Goal: Information Seeking & Learning: Learn about a topic

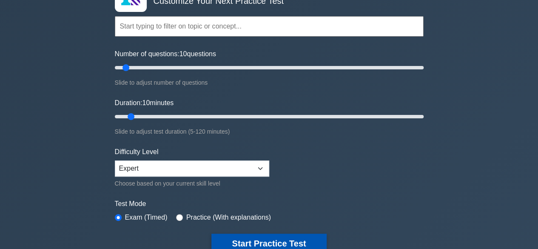
click at [220, 234] on button "Start Practice Test" at bounding box center [269, 244] width 115 height 20
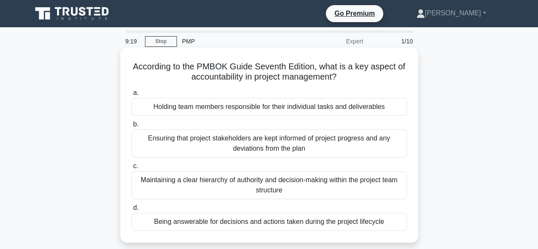
click at [174, 213] on div "Being answerable for decisions and actions taken during the project lifecycle" at bounding box center [270, 222] width 276 height 18
click at [132, 211] on input "d. Being answerable for decisions and actions taken during the project lifecycle" at bounding box center [132, 208] width 0 height 6
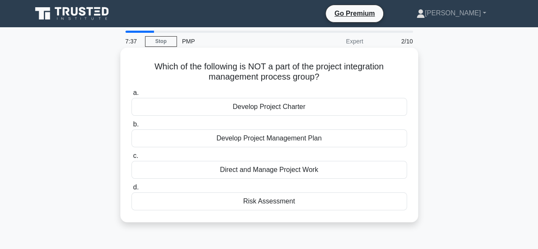
click at [262, 171] on div "Direct and Manage Project Work" at bounding box center [270, 170] width 276 height 18
click at [132, 159] on input "c. Direct and Manage Project Work" at bounding box center [132, 156] width 0 height 6
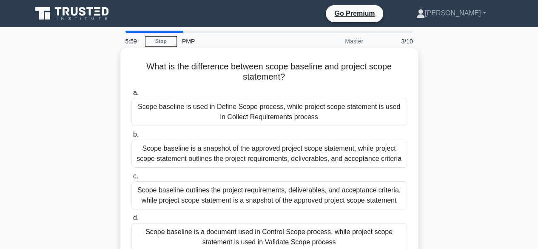
click at [172, 154] on div "Scope baseline is a snapshot of the approved project scope statement, while pro…" at bounding box center [270, 154] width 276 height 28
click at [132, 137] on input "b. Scope baseline is a snapshot of the approved project scope statement, while …" at bounding box center [132, 135] width 0 height 6
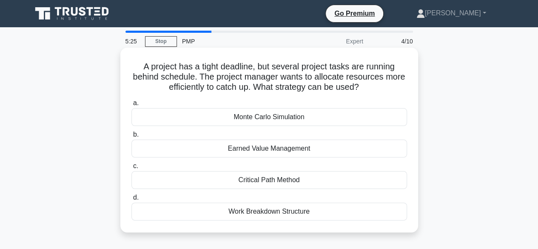
click at [257, 176] on div "Critical Path Method" at bounding box center [270, 180] width 276 height 18
click at [132, 169] on input "c. Critical Path Method" at bounding box center [132, 166] width 0 height 6
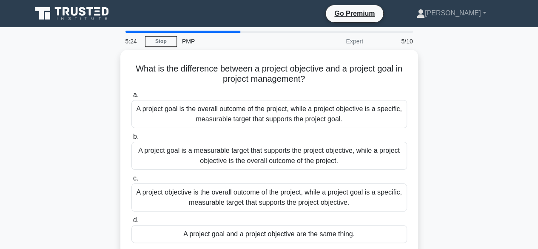
scroll to position [31, 0]
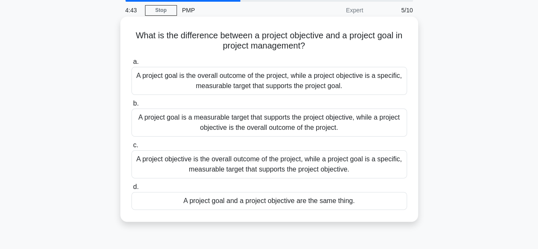
click at [207, 83] on div "A project goal is the overall outcome of the project, while a project objective…" at bounding box center [270, 81] width 276 height 28
click at [132, 65] on input "a. A project goal is the overall outcome of the project, while a project object…" at bounding box center [132, 62] width 0 height 6
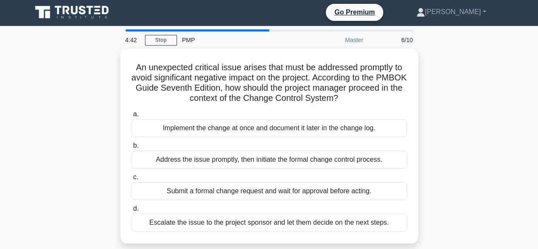
scroll to position [0, 0]
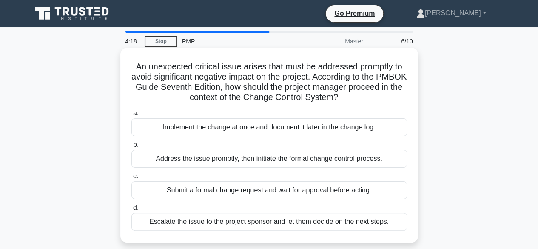
drag, startPoint x: 129, startPoint y: 66, endPoint x: 399, endPoint y: 229, distance: 315.5
click at [399, 229] on div "An unexpected critical issue arises that must be addressed promptly to avoid si…" at bounding box center [269, 145] width 291 height 188
copy div "An unexpected critical issue arises that must be addressed promptly to avoid si…"
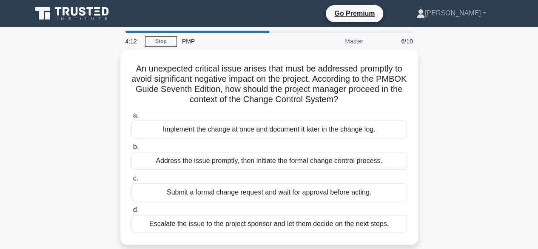
click at [452, 109] on div "An unexpected critical issue arises that must be addressed promptly to avoid si…" at bounding box center [269, 152] width 485 height 205
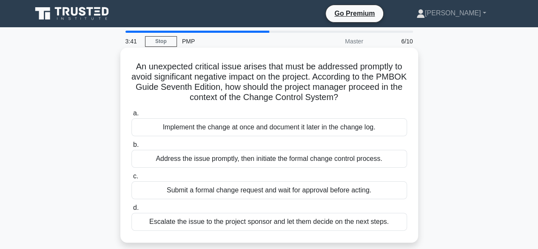
click at [185, 157] on div "Address the issue promptly, then initiate the formal change control process." at bounding box center [270, 159] width 276 height 18
click at [132, 148] on input "b. Address the issue promptly, then initiate the formal change control process." at bounding box center [132, 145] width 0 height 6
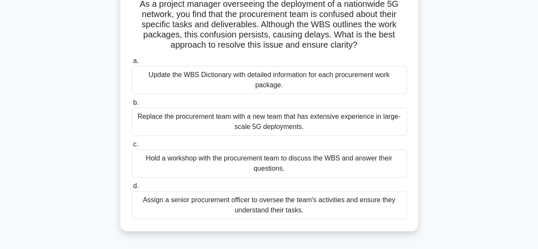
scroll to position [211, 0]
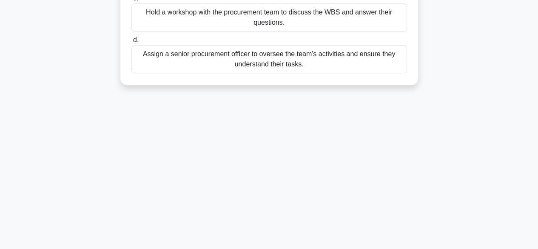
drag, startPoint x: 134, startPoint y: 66, endPoint x: 347, endPoint y: 256, distance: 286.1
click at [347, 249] on html "Go Premium Madhumitha Profile" at bounding box center [269, 19] width 538 height 460
copy div "As a project manager overseeing the deployment of a nationwide 5G network, you …"
click at [160, 172] on div "3:32 Stop PMP Master 7/10 As a project manager overseeing the deployment of a n…" at bounding box center [269, 33] width 485 height 426
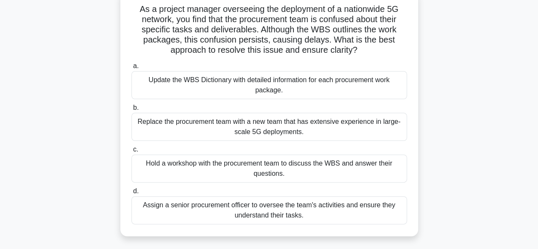
scroll to position [58, 0]
click at [237, 78] on div "Update the WBS Dictionary with detailed information for each procurement work p…" at bounding box center [270, 85] width 276 height 28
click at [132, 69] on input "a. Update the WBS Dictionary with detailed information for each procurement wor…" at bounding box center [132, 66] width 0 height 6
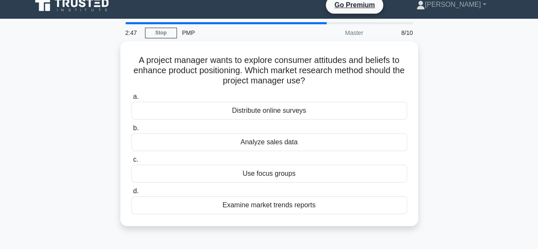
scroll to position [0, 0]
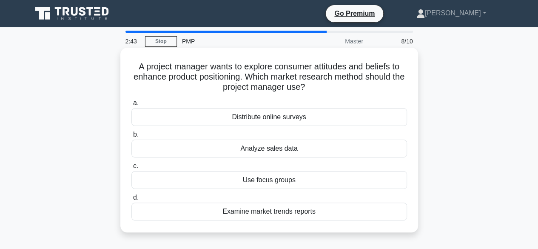
drag, startPoint x: 331, startPoint y: 212, endPoint x: 129, endPoint y: 67, distance: 248.4
click at [129, 67] on div "A project manager wants to explore consumer attitudes and beliefs to enhance pr…" at bounding box center [269, 140] width 291 height 178
copy div "A project manager wants to explore consumer attitudes and beliefs to enhance pr…"
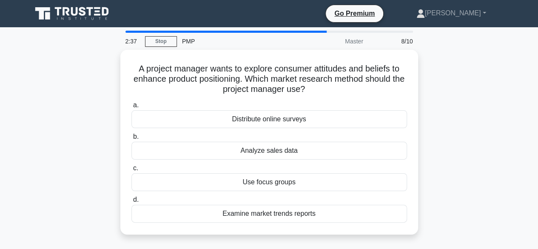
click at [489, 117] on div "A project manager wants to explore consumer attitudes and beliefs to enhance pr…" at bounding box center [269, 147] width 485 height 195
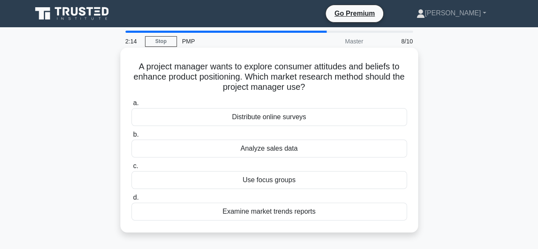
click at [245, 179] on div "Use focus groups" at bounding box center [270, 180] width 276 height 18
click at [132, 169] on input "c. Use focus groups" at bounding box center [132, 166] width 0 height 6
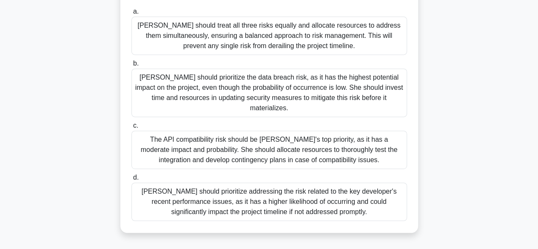
scroll to position [211, 0]
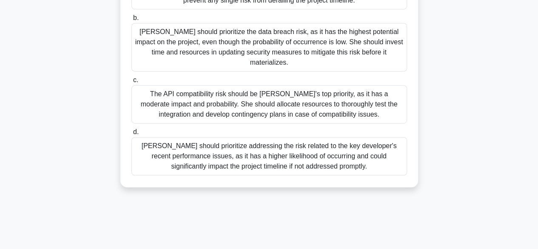
drag, startPoint x: 140, startPoint y: 67, endPoint x: 369, endPoint y: 213, distance: 271.8
click at [369, 213] on div "2:09 Stop PMP Master 9/10 Amy, a project manager at a software development comp…" at bounding box center [269, 33] width 485 height 426
copy div "Amy, a project manager at a software development company, is conducting a risk …"
click at [490, 81] on div "Amy, a project manager at a software development company, is conducting a risk …" at bounding box center [269, 18] width 485 height 358
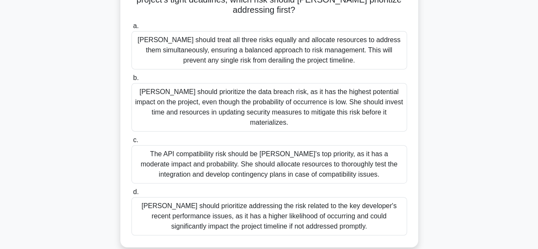
scroll to position [150, 0]
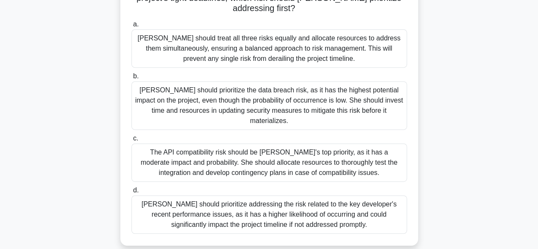
click at [200, 203] on div "Amy should prioritize addressing the risk related to the key developer's recent…" at bounding box center [270, 214] width 276 height 38
click at [132, 193] on input "d. Amy should prioritize addressing the risk related to the key developer's rec…" at bounding box center [132, 191] width 0 height 6
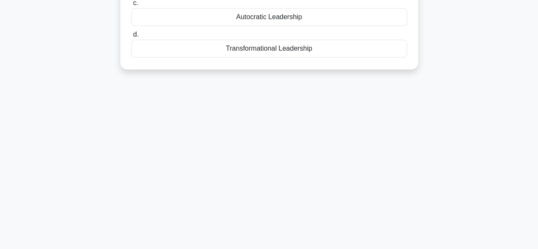
scroll to position [211, 0]
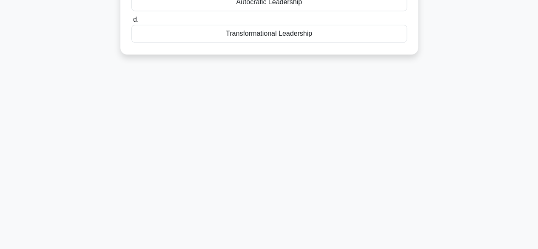
drag, startPoint x: 134, startPoint y: 63, endPoint x: 332, endPoint y: 258, distance: 278.1
click at [332, 249] on html "Go Premium Madhumitha Profile" at bounding box center [269, 19] width 538 height 460
copy div "The project manager is leading a team that is experiencing low morale and decre…"
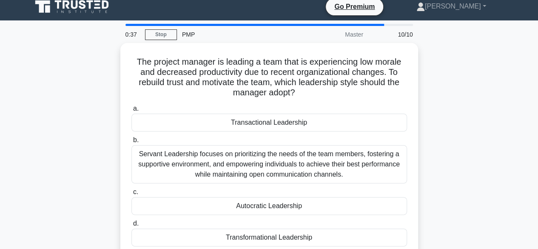
scroll to position [0, 0]
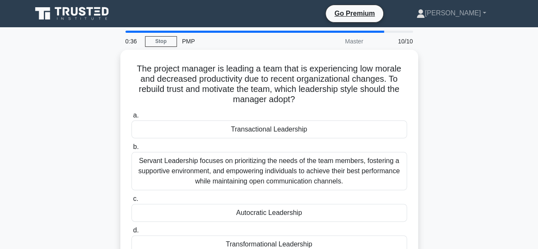
click at [475, 131] on div "The project manager is leading a team that is experiencing low morale and decre…" at bounding box center [269, 163] width 485 height 226
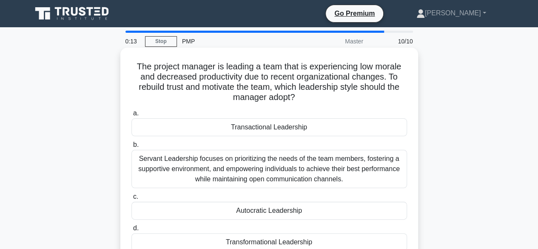
click at [219, 161] on div "Servant Leadership focuses on prioritizing the needs of the team members, foste…" at bounding box center [270, 169] width 276 height 38
click at [132, 148] on input "b. Servant Leadership focuses on prioritizing the needs of the team members, fo…" at bounding box center [132, 145] width 0 height 6
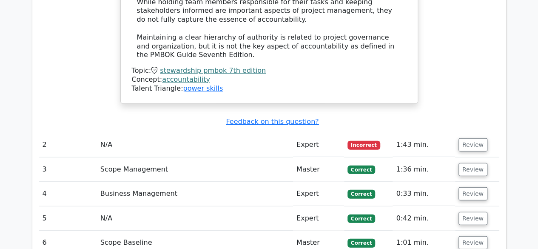
scroll to position [1037, 0]
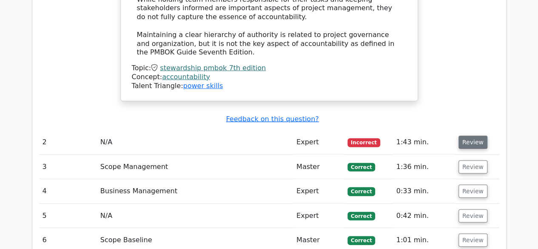
click at [464, 136] on button "Review" at bounding box center [473, 142] width 29 height 13
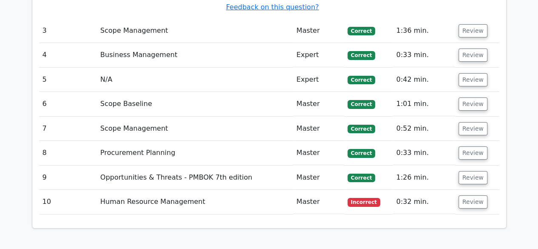
scroll to position [1475, 0]
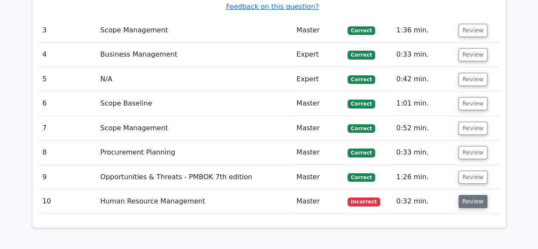
click at [478, 195] on button "Review" at bounding box center [473, 201] width 29 height 13
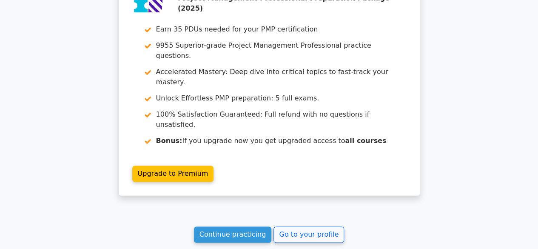
scroll to position [2179, 0]
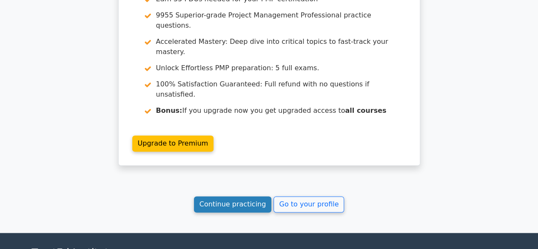
click at [245, 196] on link "Continue practicing" at bounding box center [233, 204] width 78 height 16
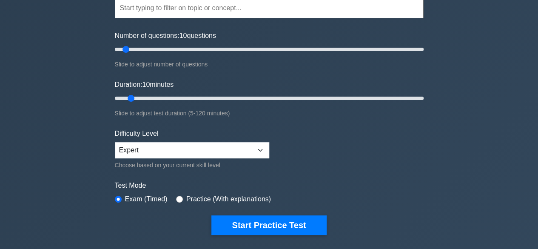
scroll to position [107, 0]
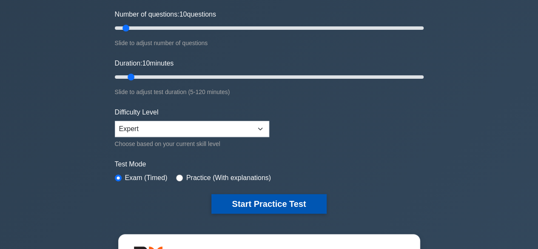
click at [267, 200] on button "Start Practice Test" at bounding box center [269, 204] width 115 height 20
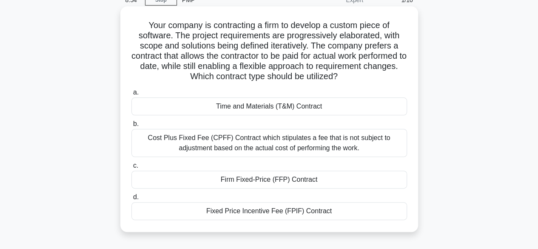
scroll to position [40, 0]
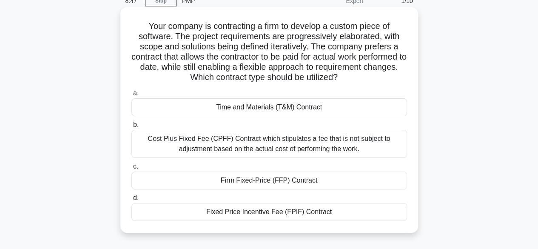
click at [307, 212] on div "Fixed Price Incentive Fee (FPIF) Contract" at bounding box center [270, 212] width 276 height 18
click at [132, 201] on input "d. Fixed Price Incentive Fee (FPIF) Contract" at bounding box center [132, 198] width 0 height 6
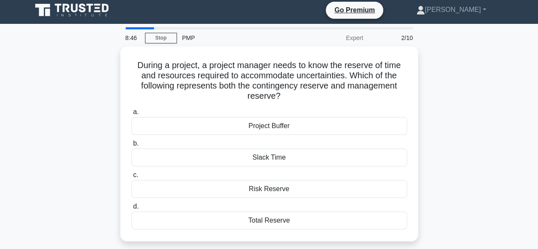
scroll to position [0, 0]
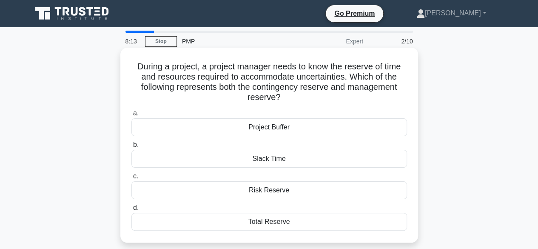
click at [301, 219] on div "Total Reserve" at bounding box center [270, 222] width 276 height 18
click at [132, 211] on input "d. Total Reserve" at bounding box center [132, 208] width 0 height 6
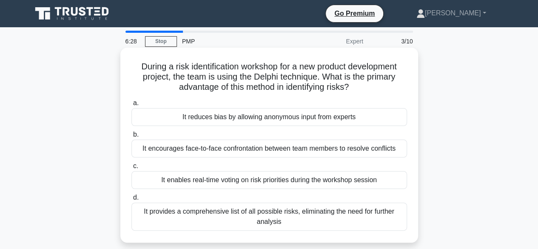
click at [246, 116] on div "It reduces bias by allowing anonymous input from experts" at bounding box center [270, 117] width 276 height 18
click at [132, 106] on input "a. It reduces bias by allowing anonymous input from experts" at bounding box center [132, 103] width 0 height 6
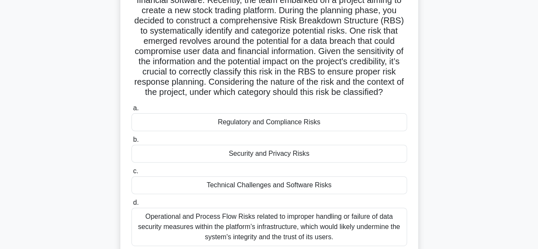
scroll to position [80, 0]
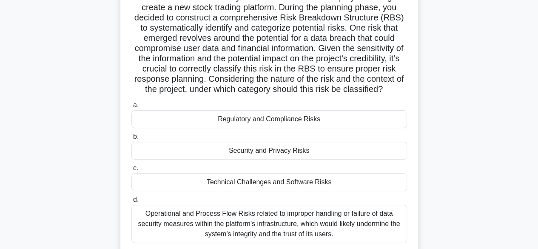
click at [252, 128] on div "Regulatory and Compliance Risks" at bounding box center [270, 119] width 276 height 18
click at [132, 108] on input "a. Regulatory and Compliance Risks" at bounding box center [132, 106] width 0 height 6
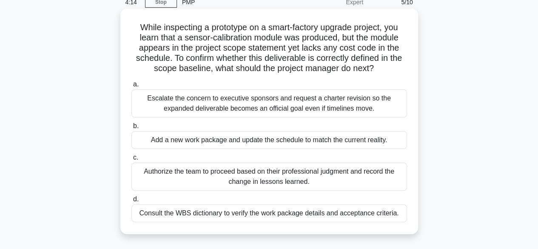
scroll to position [40, 0]
click at [180, 208] on div "Consult the WBS dictionary to verify the work package details and acceptance cr…" at bounding box center [270, 213] width 276 height 18
click at [132, 202] on input "d. Consult the WBS dictionary to verify the work package details and acceptance…" at bounding box center [132, 199] width 0 height 6
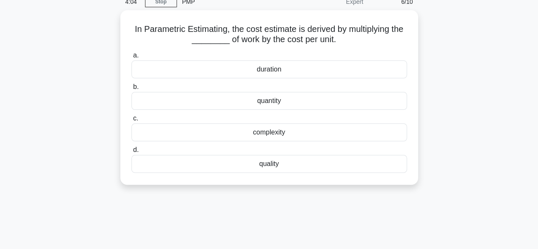
scroll to position [0, 0]
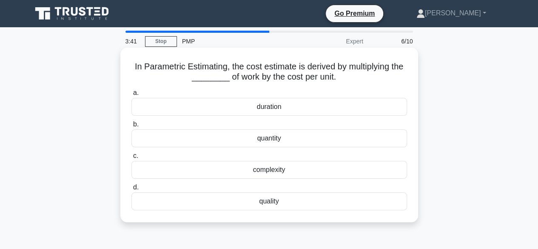
click at [293, 110] on div "duration" at bounding box center [270, 107] width 276 height 18
click at [132, 96] on input "a. duration" at bounding box center [132, 93] width 0 height 6
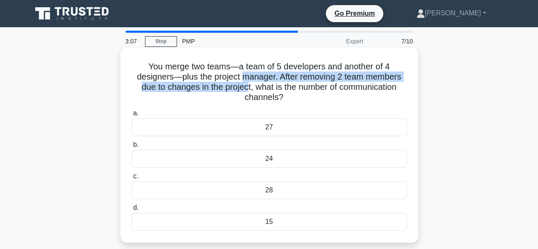
drag, startPoint x: 240, startPoint y: 78, endPoint x: 245, endPoint y: 92, distance: 15.3
click at [245, 92] on h5 "You merge two teams—a team of 5 developers and another of 4 designers—plus the …" at bounding box center [270, 82] width 278 height 42
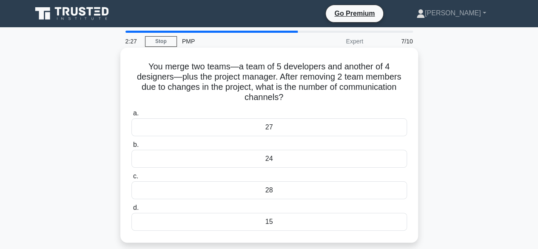
click at [269, 189] on div "28" at bounding box center [270, 190] width 276 height 18
click at [132, 179] on input "c. 28" at bounding box center [132, 177] width 0 height 6
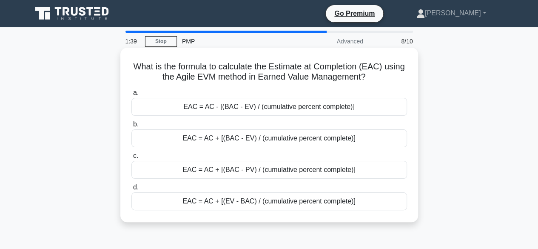
click at [239, 141] on div "EAC = AC + [(BAC - EV) / (cumulative percent complete)]" at bounding box center [270, 138] width 276 height 18
click at [132, 127] on input "b. EAC = AC + [(BAC - EV) / (cumulative percent complete)]" at bounding box center [132, 125] width 0 height 6
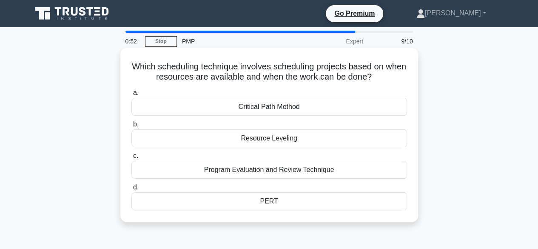
click at [261, 143] on div "Resource Leveling" at bounding box center [270, 138] width 276 height 18
click at [132, 127] on input "b. Resource Leveling" at bounding box center [132, 125] width 0 height 6
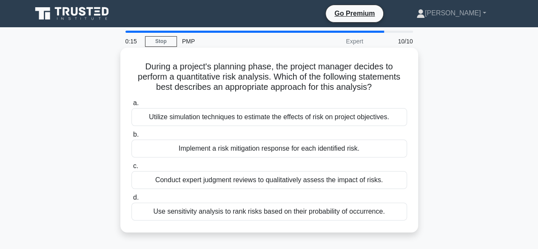
click at [233, 117] on div "Utilize simulation techniques to estimate the effects of risk on project object…" at bounding box center [270, 117] width 276 height 18
click at [132, 106] on input "a. Utilize simulation techniques to estimate the effects of risk on project obj…" at bounding box center [132, 103] width 0 height 6
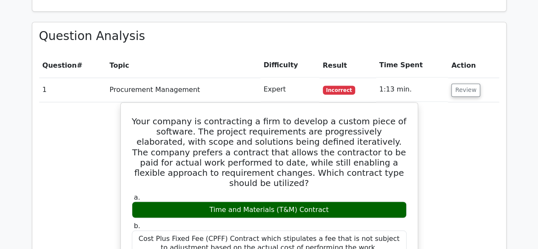
scroll to position [660, 0]
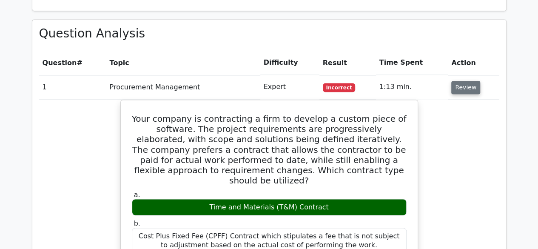
click at [460, 81] on button "Review" at bounding box center [466, 87] width 29 height 13
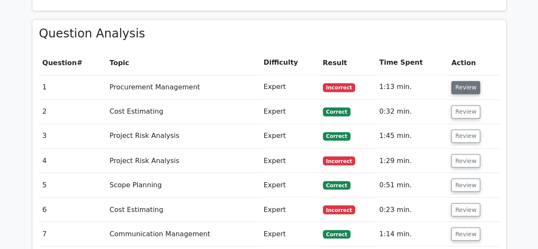
click at [460, 81] on button "Review" at bounding box center [466, 87] width 29 height 13
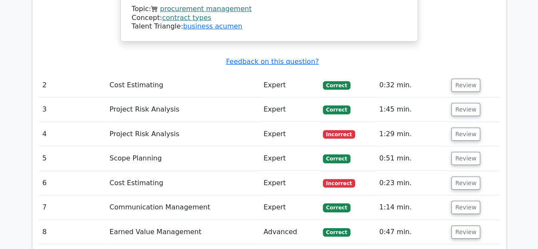
scroll to position [1207, 0]
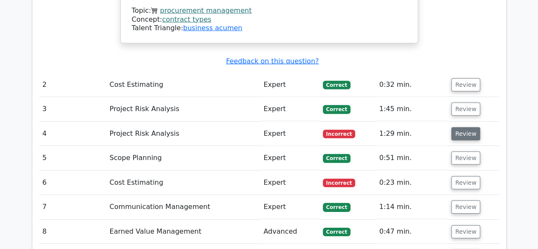
click at [463, 127] on button "Review" at bounding box center [466, 133] width 29 height 13
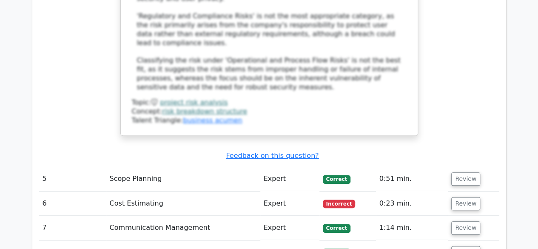
scroll to position [1814, 0]
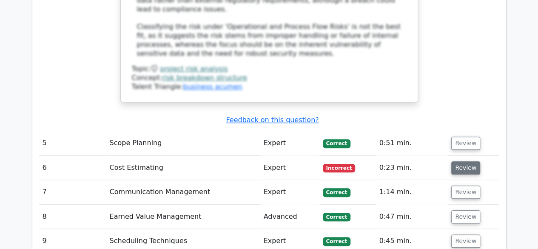
click at [458, 161] on button "Review" at bounding box center [466, 167] width 29 height 13
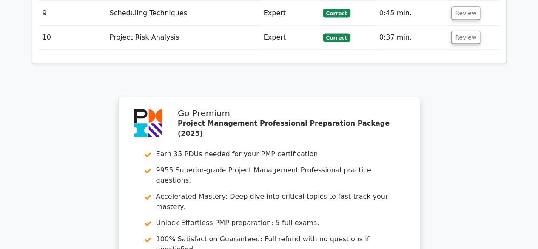
scroll to position [2530, 0]
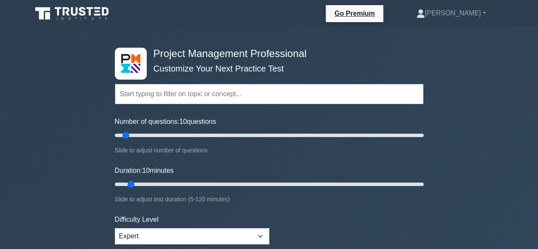
scroll to position [92, 0]
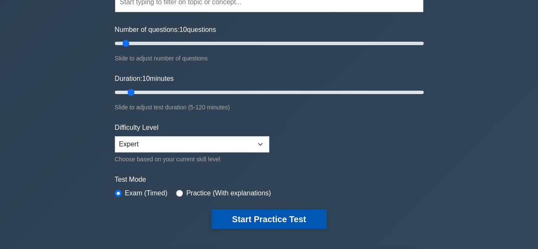
click at [279, 223] on button "Start Practice Test" at bounding box center [269, 219] width 115 height 20
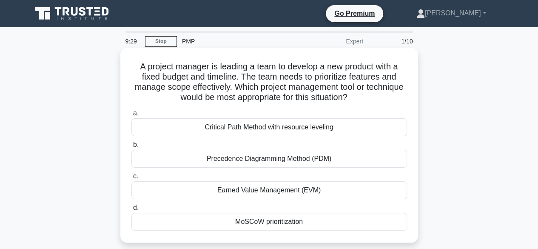
click at [268, 124] on div "Critical Path Method with resource leveling" at bounding box center [270, 127] width 276 height 18
click at [132, 116] on input "a. Critical Path Method with resource leveling" at bounding box center [132, 114] width 0 height 6
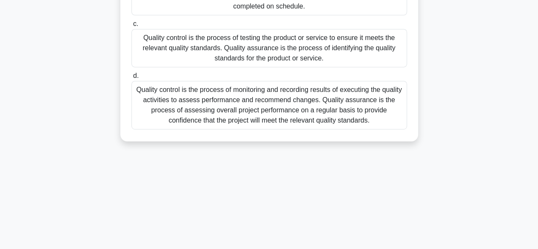
scroll to position [211, 0]
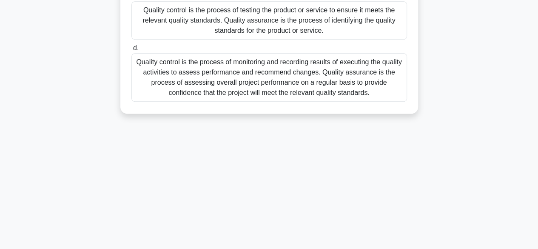
click at [280, 92] on div "Quality control is the process of monitoring and recording results of executing…" at bounding box center [270, 77] width 276 height 49
click at [132, 51] on input "d. Quality control is the process of monitoring and recording results of execut…" at bounding box center [132, 49] width 0 height 6
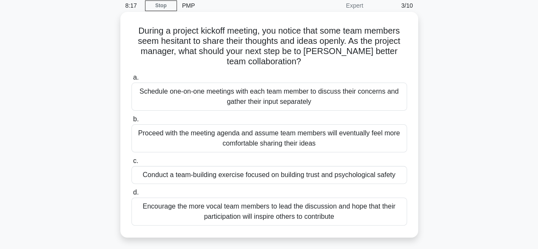
scroll to position [33, 0]
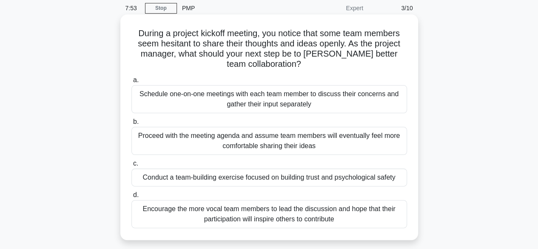
click at [170, 95] on div "Schedule one-on-one meetings with each team member to discuss their concerns an…" at bounding box center [270, 99] width 276 height 28
click at [132, 83] on input "a. Schedule one-on-one meetings with each team member to discuss their concerns…" at bounding box center [132, 80] width 0 height 6
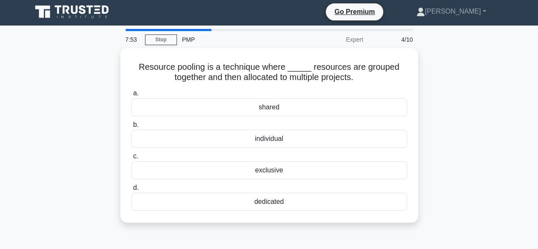
scroll to position [0, 0]
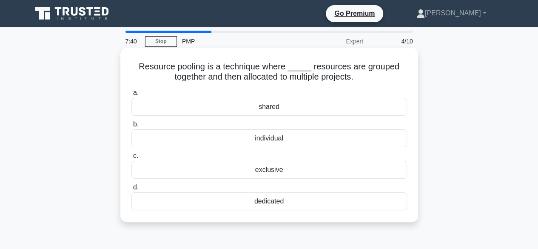
click at [183, 105] on div "shared" at bounding box center [270, 107] width 276 height 18
click at [132, 96] on input "a. shared" at bounding box center [132, 93] width 0 height 6
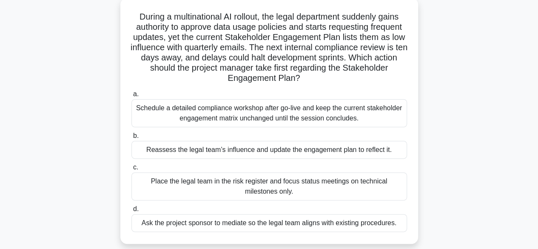
scroll to position [50, 0]
click at [237, 155] on div "Reassess the legal team’s influence and update the engagement plan to reflect i…" at bounding box center [270, 149] width 276 height 18
click at [132, 138] on input "b. Reassess the legal team’s influence and update the engagement plan to reflec…" at bounding box center [132, 136] width 0 height 6
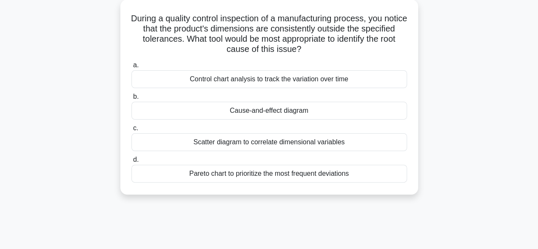
scroll to position [0, 0]
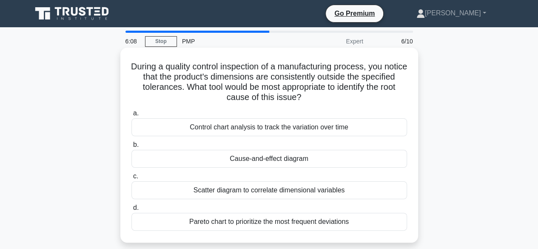
click at [205, 126] on div "Control chart analysis to track the variation over time" at bounding box center [270, 127] width 276 height 18
click at [132, 116] on input "a. Control chart analysis to track the variation over time" at bounding box center [132, 114] width 0 height 6
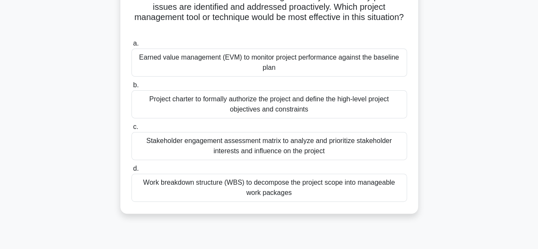
scroll to position [93, 0]
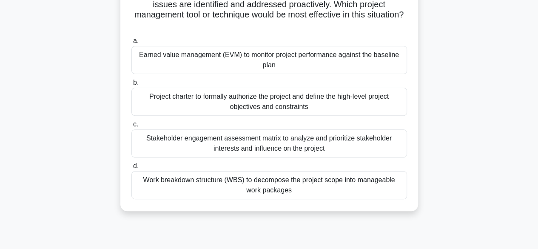
click at [192, 182] on div "Work breakdown structure (WBS) to decompose the project scope into manageable w…" at bounding box center [270, 185] width 276 height 28
click at [132, 169] on input "d. Work breakdown structure (WBS) to decompose the project scope into manageabl…" at bounding box center [132, 166] width 0 height 6
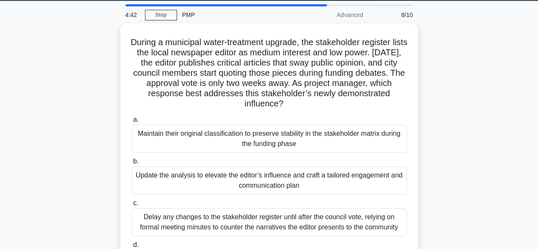
scroll to position [26, 0]
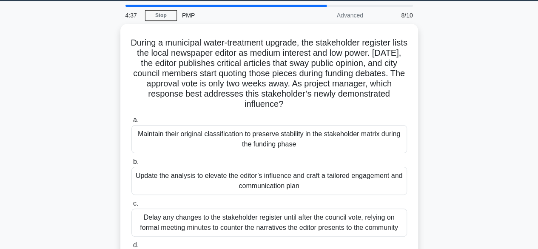
click at [192, 182] on div "Update the analysis to elevate the editor’s influence and craft a tailored enga…" at bounding box center [270, 181] width 276 height 28
click at [132, 165] on input "b. Update the analysis to elevate the editor’s influence and craft a tailored e…" at bounding box center [132, 162] width 0 height 6
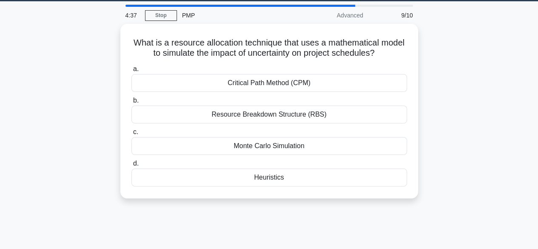
scroll to position [0, 0]
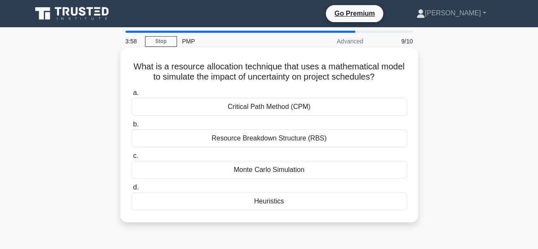
click at [243, 169] on div "Monte Carlo Simulation" at bounding box center [270, 170] width 276 height 18
click at [132, 159] on input "c. Monte Carlo Simulation" at bounding box center [132, 156] width 0 height 6
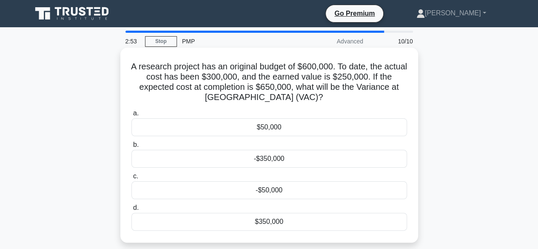
drag, startPoint x: 138, startPoint y: 69, endPoint x: 302, endPoint y: 223, distance: 225.2
click at [302, 223] on div "A research project has an original budget of $600,000. To date, the actual cost…" at bounding box center [269, 145] width 291 height 188
copy div "A research project has an original budget of $600,000. To date, the actual cost…"
click at [281, 189] on div "-$50,000" at bounding box center [270, 190] width 276 height 18
click at [132, 179] on input "c. -$50,000" at bounding box center [132, 177] width 0 height 6
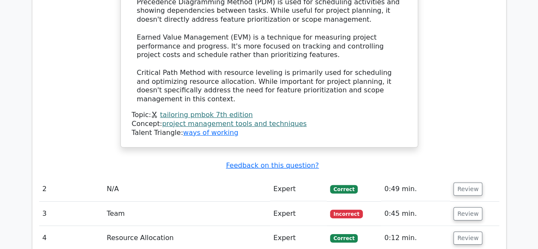
scroll to position [1272, 0]
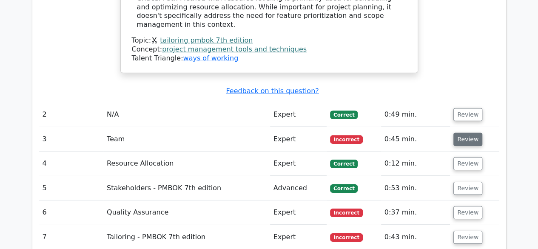
click at [468, 133] on button "Review" at bounding box center [468, 139] width 29 height 13
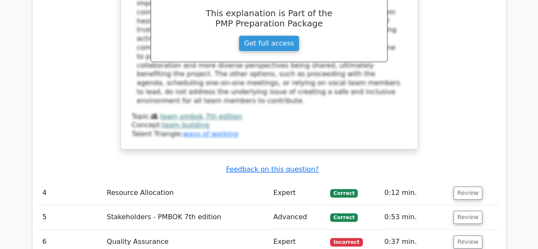
scroll to position [1681, 0]
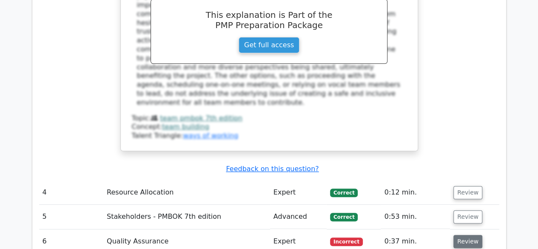
click at [472, 235] on button "Review" at bounding box center [468, 241] width 29 height 13
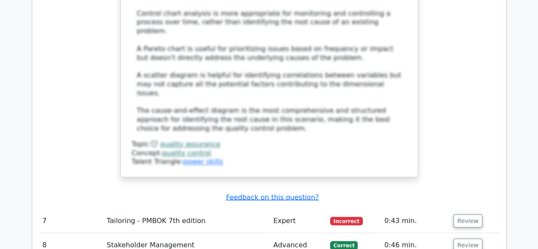
scroll to position [2243, 0]
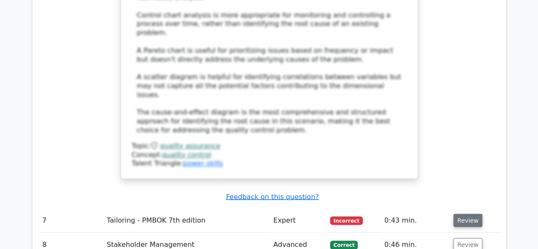
click at [469, 214] on button "Review" at bounding box center [468, 220] width 29 height 13
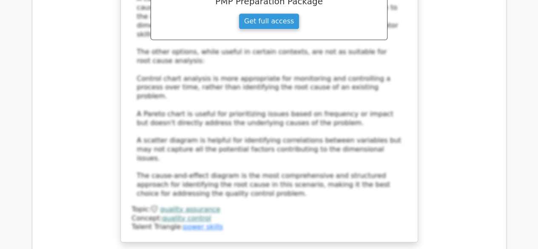
scroll to position [2138, 0]
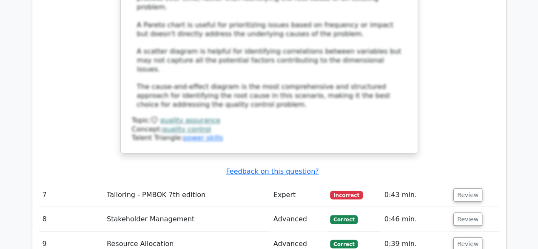
scroll to position [2269, 0]
click at [466, 237] on button "Review" at bounding box center [468, 243] width 29 height 13
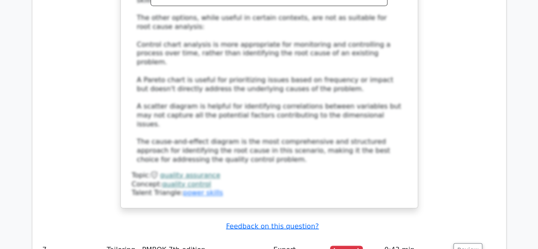
scroll to position [2212, 0]
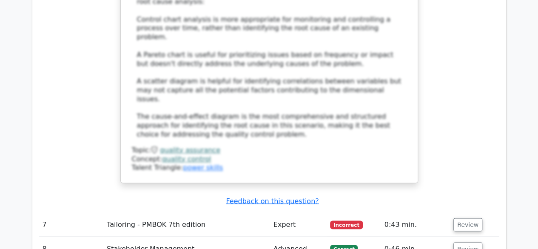
scroll to position [2239, 0]
click at [468, 218] on button "Review" at bounding box center [468, 224] width 29 height 13
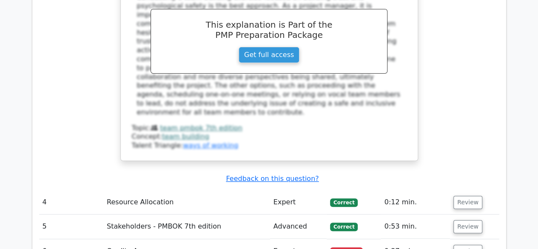
scroll to position [1669, 0]
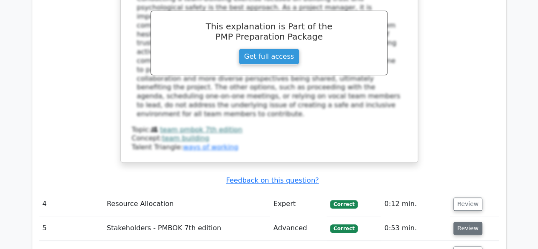
click at [468, 222] on button "Review" at bounding box center [468, 228] width 29 height 13
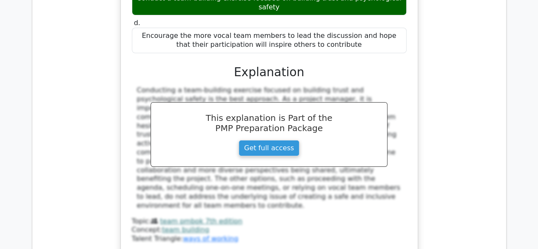
scroll to position [1575, 0]
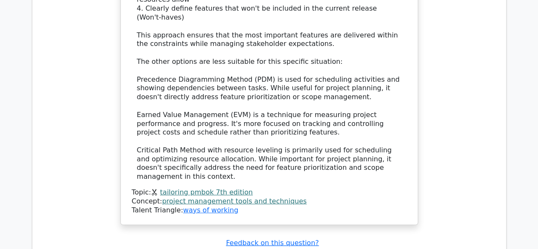
scroll to position [1119, 0]
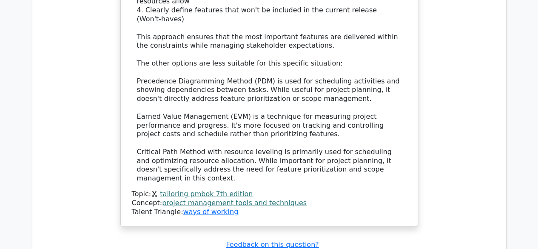
drag, startPoint x: 356, startPoint y: 197, endPoint x: 434, endPoint y: 217, distance: 80.3
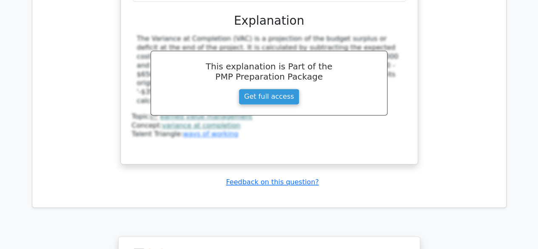
scroll to position [5393, 0]
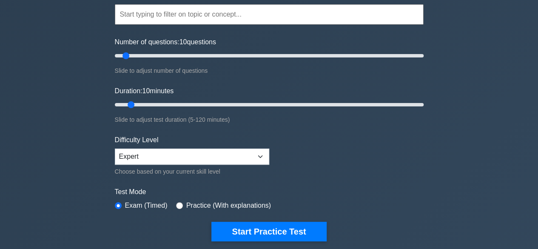
scroll to position [97, 0]
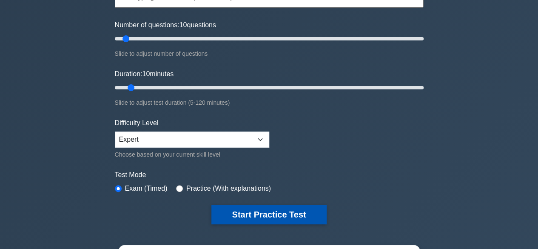
click at [256, 210] on button "Start Practice Test" at bounding box center [269, 215] width 115 height 20
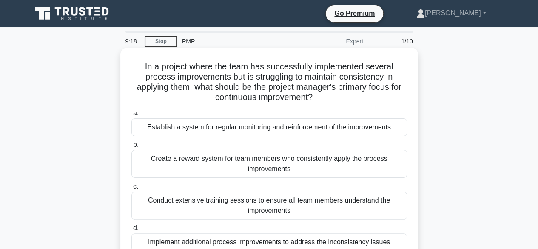
click at [279, 132] on div "Establish a system for regular monitoring and reinforcement of the improvements" at bounding box center [270, 127] width 276 height 18
click at [132, 116] on input "a. Establish a system for regular monitoring and reinforcement of the improveme…" at bounding box center [132, 114] width 0 height 6
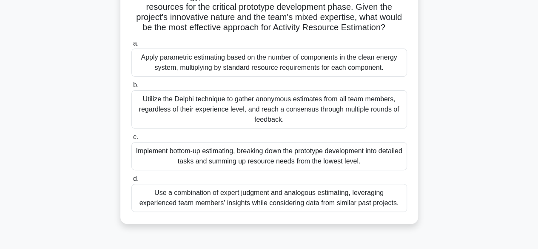
scroll to position [103, 0]
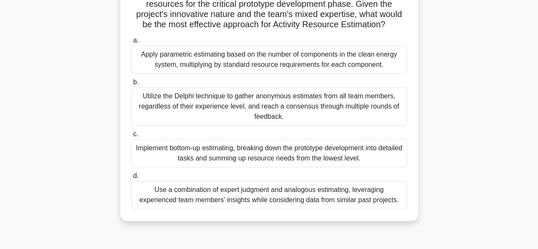
click at [235, 209] on div "Use a combination of expert judgment and analogous estimating, leveraging exper…" at bounding box center [270, 195] width 276 height 28
click at [132, 179] on input "d. Use a combination of expert judgment and analogous estimating, leveraging ex…" at bounding box center [132, 176] width 0 height 6
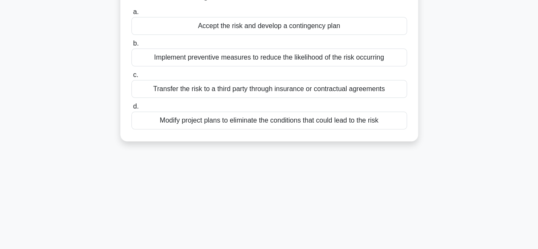
scroll to position [0, 0]
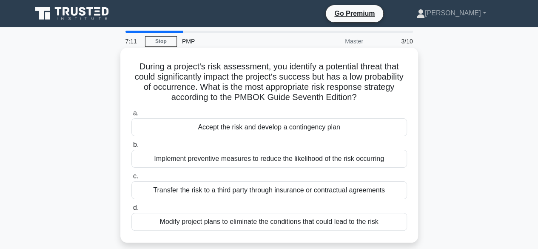
click at [227, 126] on div "Accept the risk and develop a contingency plan" at bounding box center [270, 127] width 276 height 18
click at [132, 116] on input "a. Accept the risk and develop a contingency plan" at bounding box center [132, 114] width 0 height 6
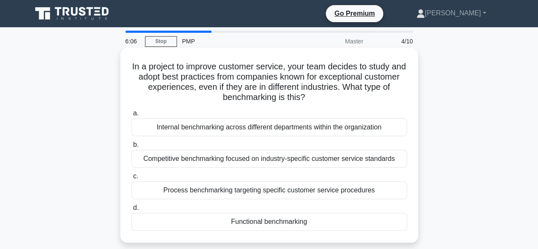
click at [243, 195] on div "Process benchmarking targeting specific customer service procedures" at bounding box center [270, 190] width 276 height 18
click at [132, 179] on input "c. Process benchmarking targeting specific customer service procedures" at bounding box center [132, 177] width 0 height 6
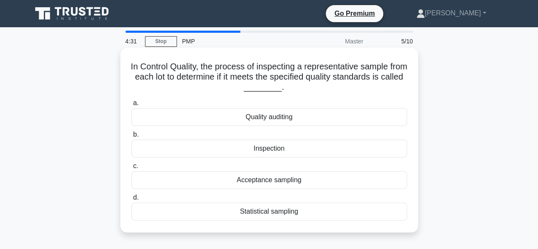
click at [249, 212] on div "Statistical sampling" at bounding box center [270, 212] width 276 height 18
click at [132, 200] on input "d. Statistical sampling" at bounding box center [132, 198] width 0 height 6
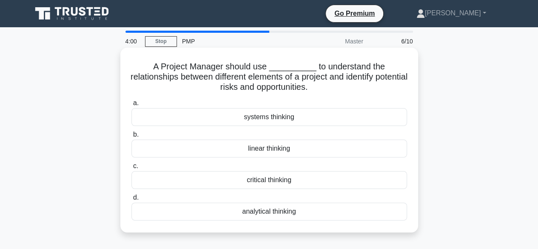
click at [263, 118] on div "systems thinking" at bounding box center [270, 117] width 276 height 18
click at [132, 106] on input "a. systems thinking" at bounding box center [132, 103] width 0 height 6
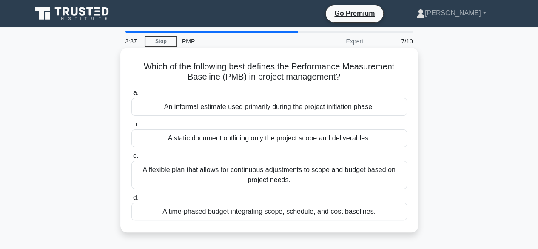
click at [238, 209] on div "A time-phased budget integrating scope, schedule, and cost baselines." at bounding box center [270, 212] width 276 height 18
click at [132, 200] on input "d. A time-phased budget integrating scope, schedule, and cost baselines." at bounding box center [132, 198] width 0 height 6
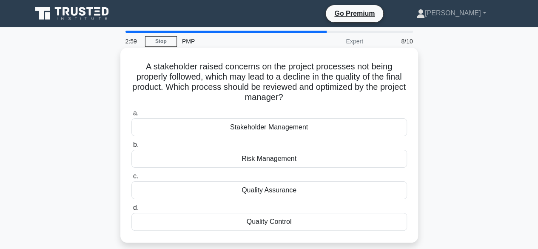
click at [245, 219] on div "Quality Control" at bounding box center [270, 222] width 276 height 18
click at [132, 211] on input "d. Quality Control" at bounding box center [132, 208] width 0 height 6
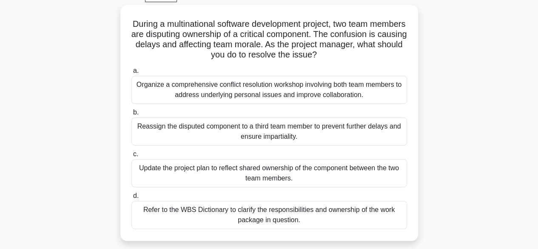
scroll to position [46, 0]
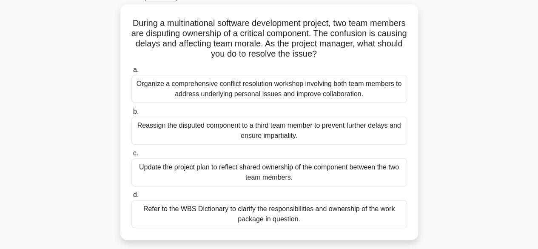
click at [245, 219] on div "Refer to the WBS Dictionary to clarify the responsibilities and ownership of th…" at bounding box center [270, 214] width 276 height 28
click at [132, 198] on input "d. Refer to the WBS Dictionary to clarify the responsibilities and ownership of…" at bounding box center [132, 195] width 0 height 6
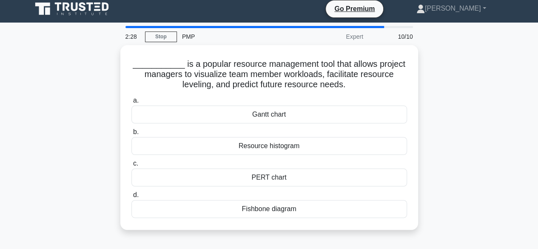
scroll to position [0, 0]
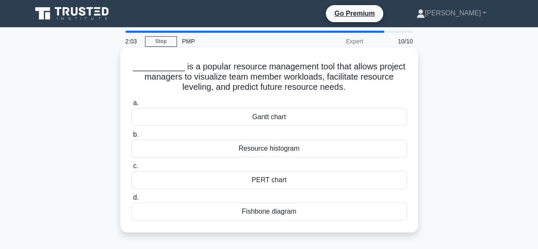
click at [257, 179] on div "PERT chart" at bounding box center [270, 180] width 276 height 18
click at [132, 169] on input "c. PERT chart" at bounding box center [132, 166] width 0 height 6
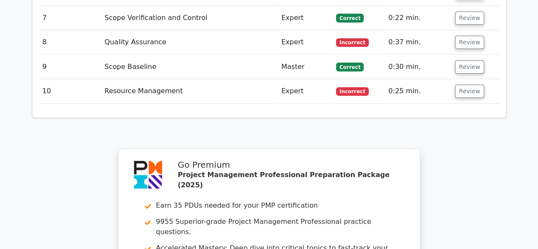
scroll to position [1413, 0]
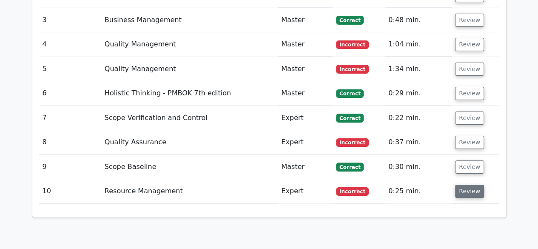
click at [466, 185] on button "Review" at bounding box center [469, 191] width 29 height 13
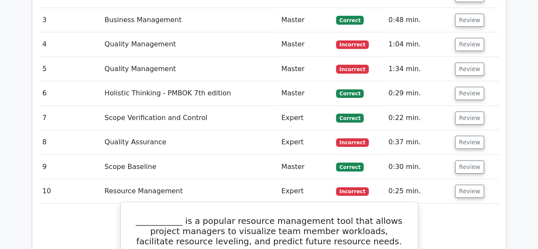
scroll to position [1497, 0]
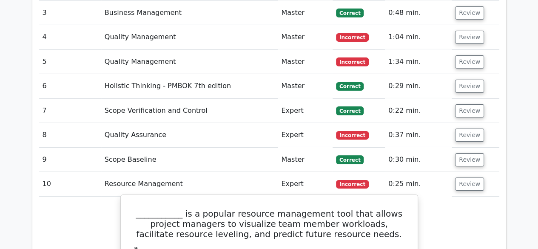
scroll to position [1340, 0]
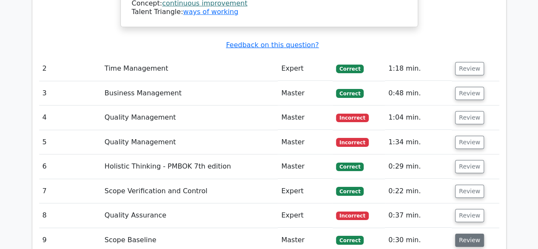
click at [470, 234] on button "Review" at bounding box center [469, 240] width 29 height 13
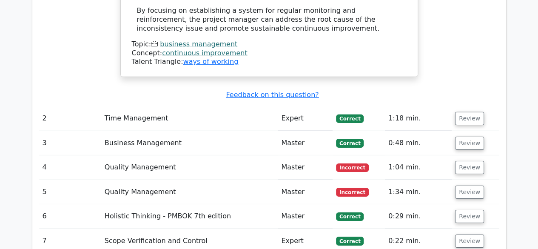
scroll to position [1290, 0]
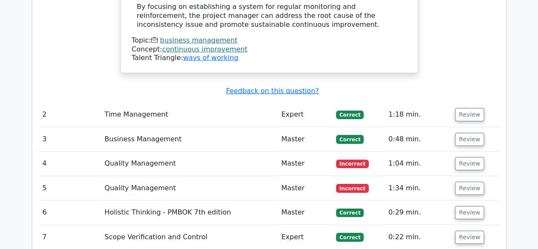
scroll to position [1293, 0]
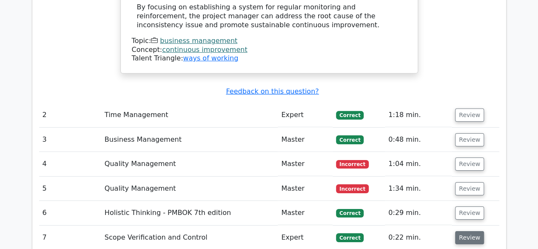
click at [472, 231] on button "Review" at bounding box center [469, 237] width 29 height 13
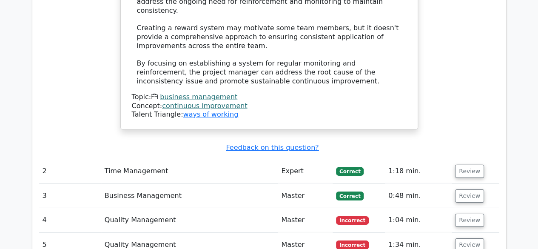
scroll to position [1237, 0]
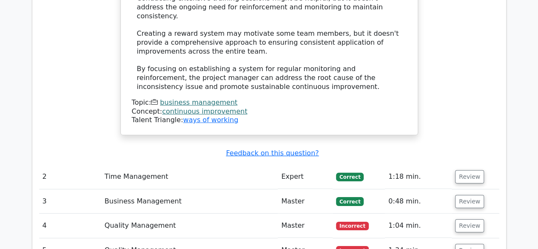
scroll to position [1221, 0]
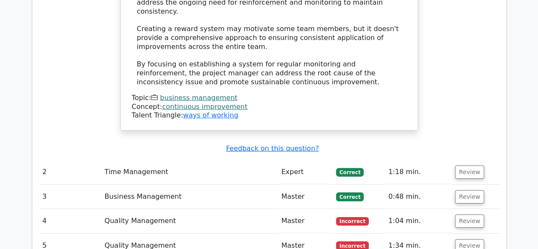
scroll to position [1225, 0]
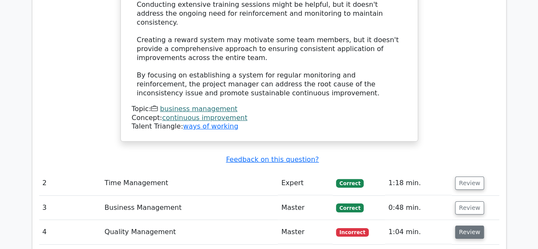
click at [460, 226] on button "Review" at bounding box center [469, 232] width 29 height 13
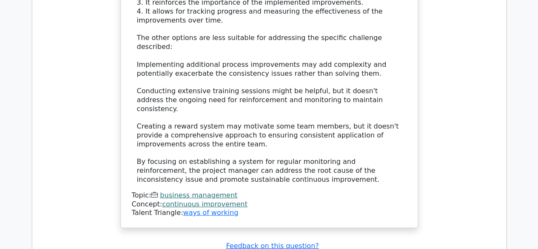
scroll to position [1139, 0]
drag, startPoint x: 412, startPoint y: 155, endPoint x: 467, endPoint y: 209, distance: 77.4
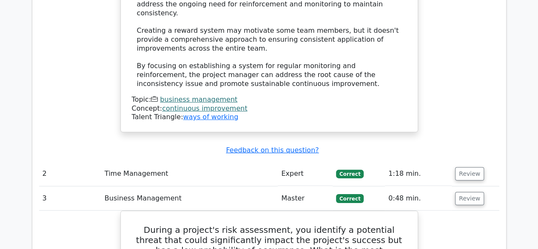
scroll to position [1230, 0]
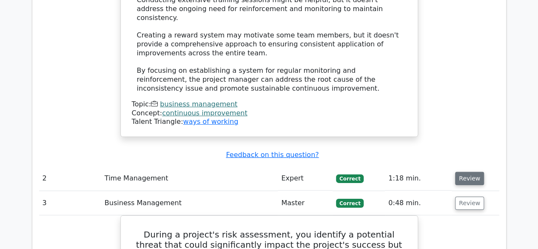
click at [472, 172] on button "Review" at bounding box center [469, 178] width 29 height 13
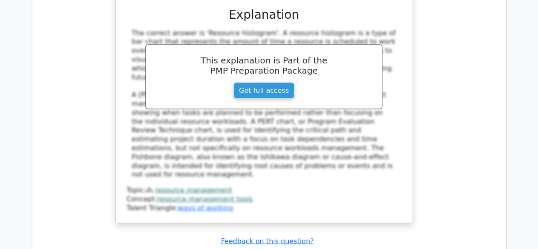
scroll to position [5780, 0]
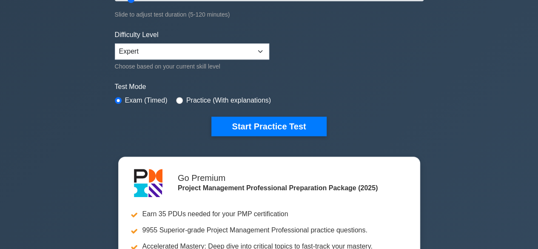
scroll to position [189, 0]
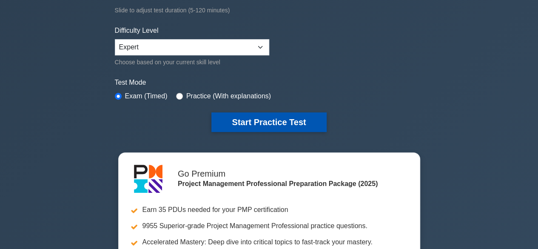
click at [231, 120] on button "Start Practice Test" at bounding box center [269, 122] width 115 height 20
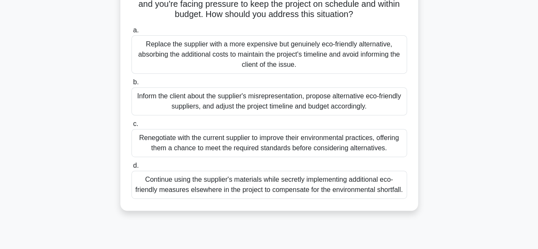
scroll to position [135, 0]
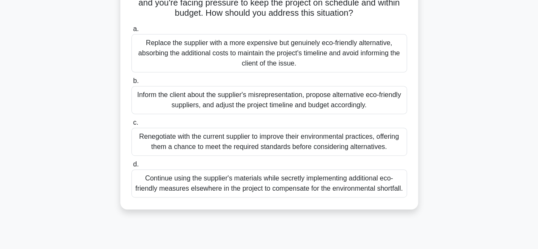
click at [229, 105] on div "Inform the client about the supplier's misrepresentation, propose alternative e…" at bounding box center [270, 100] width 276 height 28
click at [132, 84] on input "b. Inform the client about the supplier's misrepresentation, propose alternativ…" at bounding box center [132, 81] width 0 height 6
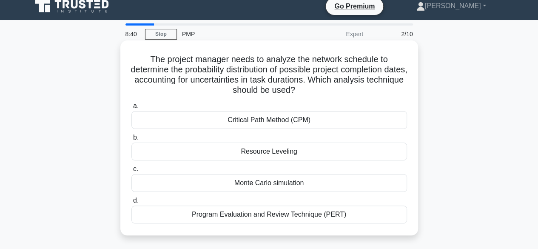
scroll to position [8, 0]
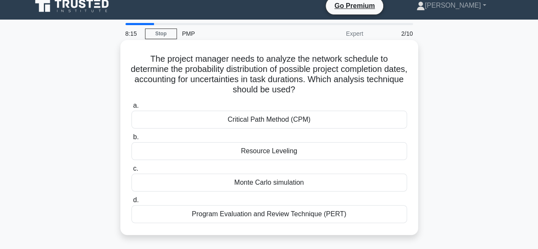
click at [197, 122] on div "Critical Path Method (CPM)" at bounding box center [270, 120] width 276 height 18
click at [132, 109] on input "a. Critical Path Method (CPM)" at bounding box center [132, 106] width 0 height 6
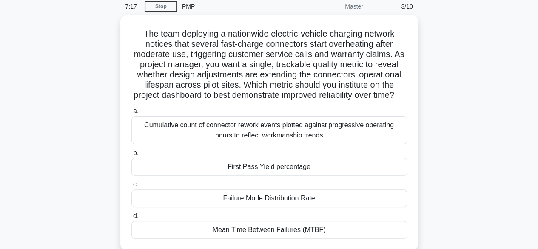
scroll to position [35, 0]
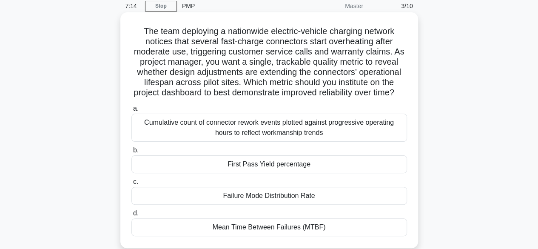
click at [227, 235] on div "Mean Time Between Failures (MTBF)" at bounding box center [270, 227] width 276 height 18
click at [132, 216] on input "d. Mean Time Between Failures (MTBF)" at bounding box center [132, 214] width 0 height 6
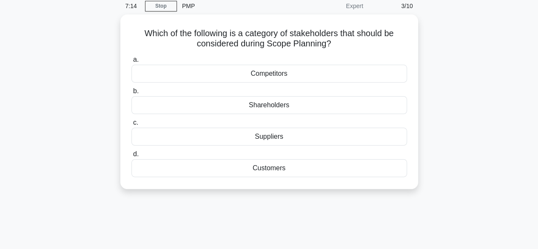
scroll to position [0, 0]
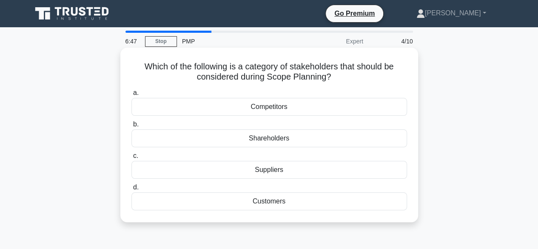
click at [228, 201] on div "Customers" at bounding box center [270, 201] width 276 height 18
click at [132, 190] on input "d. Customers" at bounding box center [132, 188] width 0 height 6
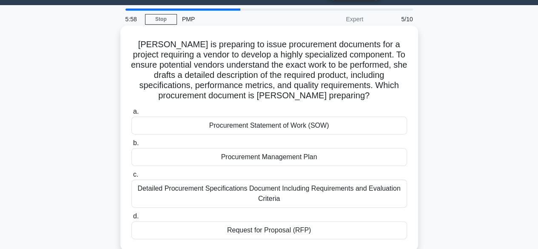
scroll to position [22, 0]
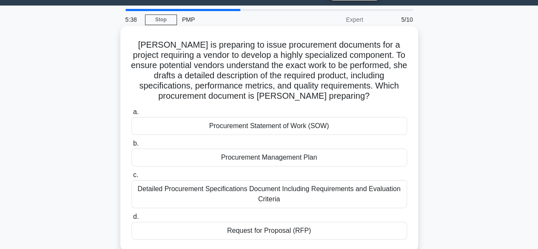
click at [229, 129] on div "Procurement Statement of Work (SOW)" at bounding box center [270, 126] width 276 height 18
click at [132, 115] on input "a. Procurement Statement of Work (SOW)" at bounding box center [132, 112] width 0 height 6
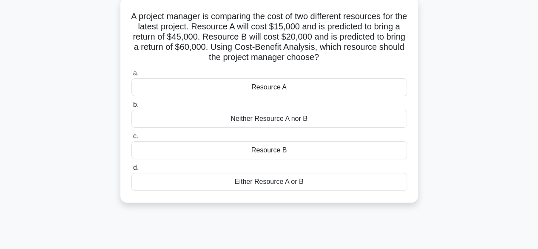
scroll to position [54, 0]
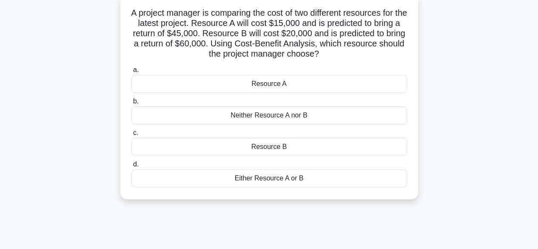
click at [279, 177] on div "Either Resource A or B" at bounding box center [270, 178] width 276 height 18
click at [132, 167] on input "d. Either Resource A or B" at bounding box center [132, 165] width 0 height 6
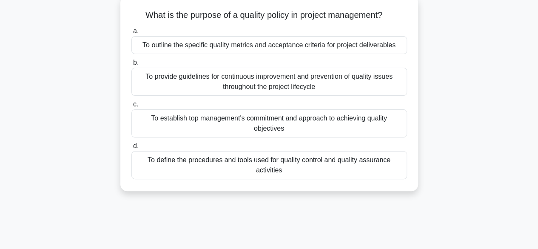
scroll to position [0, 0]
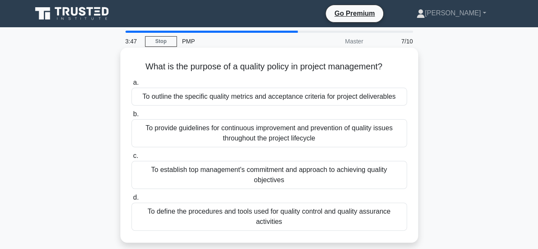
click at [212, 93] on div "To outline the specific quality metrics and acceptance criteria for project del…" at bounding box center [270, 97] width 276 height 18
click at [132, 86] on input "a. To outline the specific quality metrics and acceptance criteria for project …" at bounding box center [132, 83] width 0 height 6
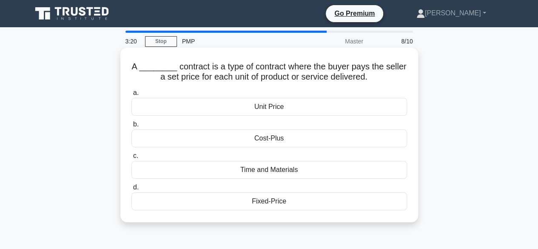
click at [260, 166] on div "Time and Materials" at bounding box center [270, 170] width 276 height 18
click at [132, 159] on input "c. Time and Materials" at bounding box center [132, 156] width 0 height 6
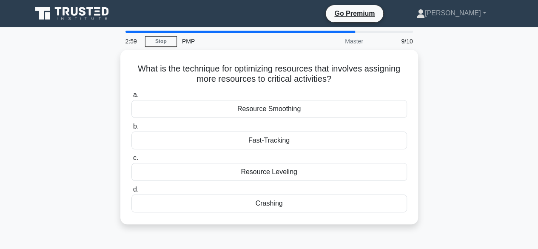
click at [260, 166] on div "Resource Leveling" at bounding box center [270, 172] width 276 height 18
click at [132, 161] on input "c. Resource Leveling" at bounding box center [132, 158] width 0 height 6
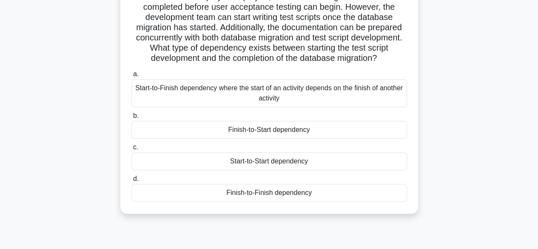
scroll to position [70, 0]
click at [293, 170] on div "Start-to-Start dependency" at bounding box center [270, 161] width 276 height 18
click at [132, 150] on input "c. Start-to-Start dependency" at bounding box center [132, 147] width 0 height 6
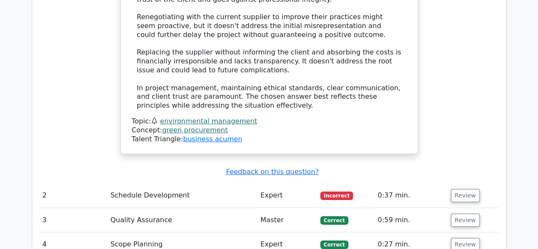
scroll to position [1358, 0]
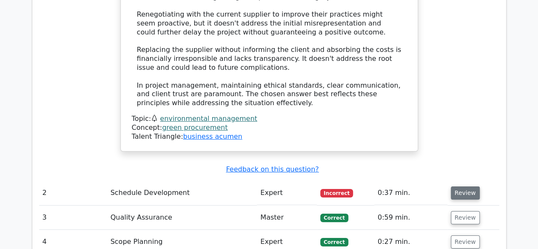
click at [454, 186] on button "Review" at bounding box center [465, 192] width 29 height 13
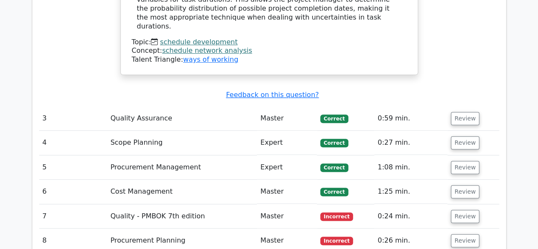
scroll to position [1790, 0]
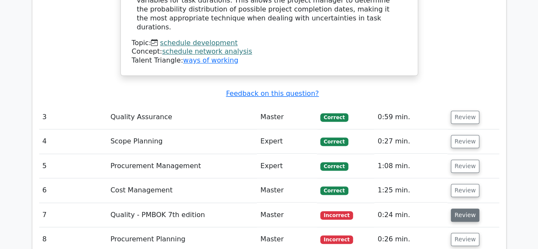
click at [456, 209] on button "Review" at bounding box center [465, 215] width 29 height 13
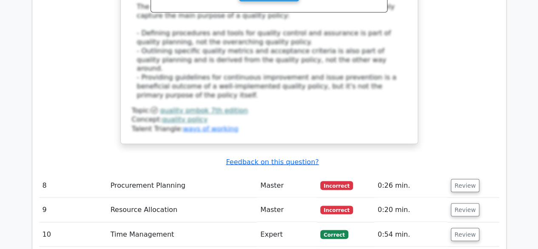
scroll to position [2295, 0]
click at [465, 179] on button "Review" at bounding box center [465, 185] width 29 height 13
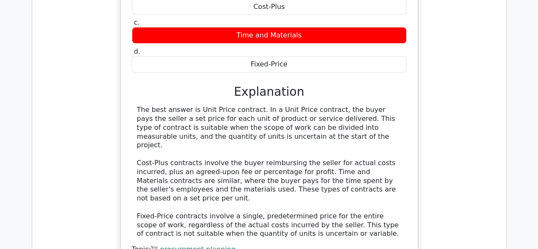
scroll to position [2580, 0]
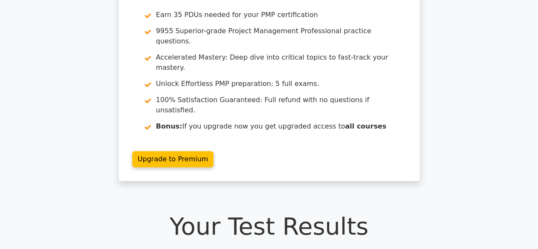
scroll to position [0, 0]
